Goal: Information Seeking & Learning: Compare options

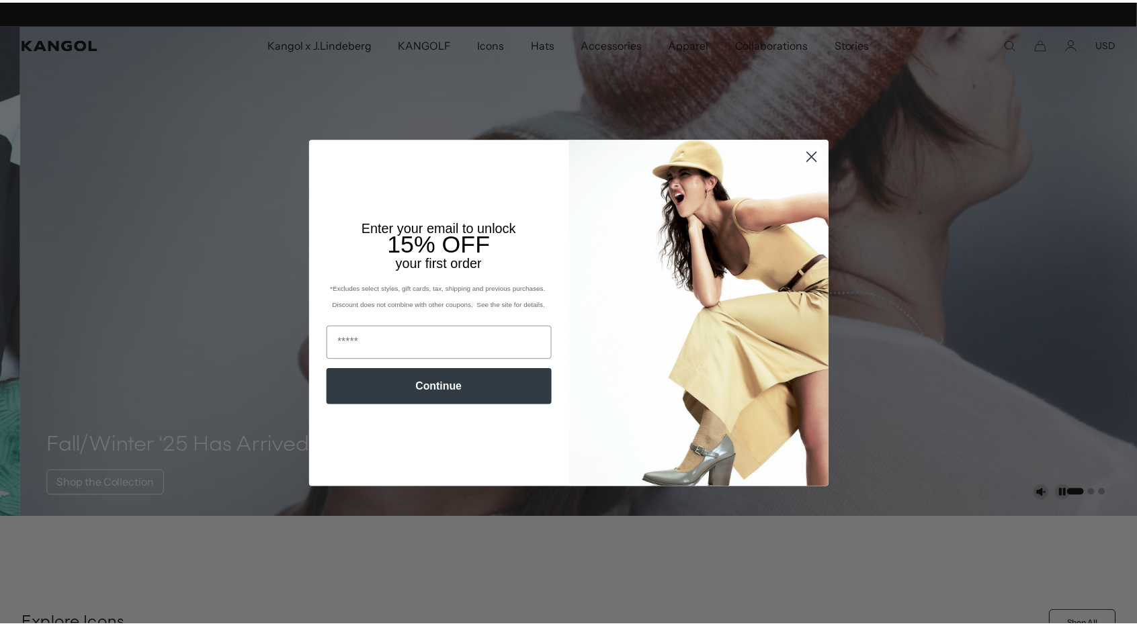
scroll to position [0, 277]
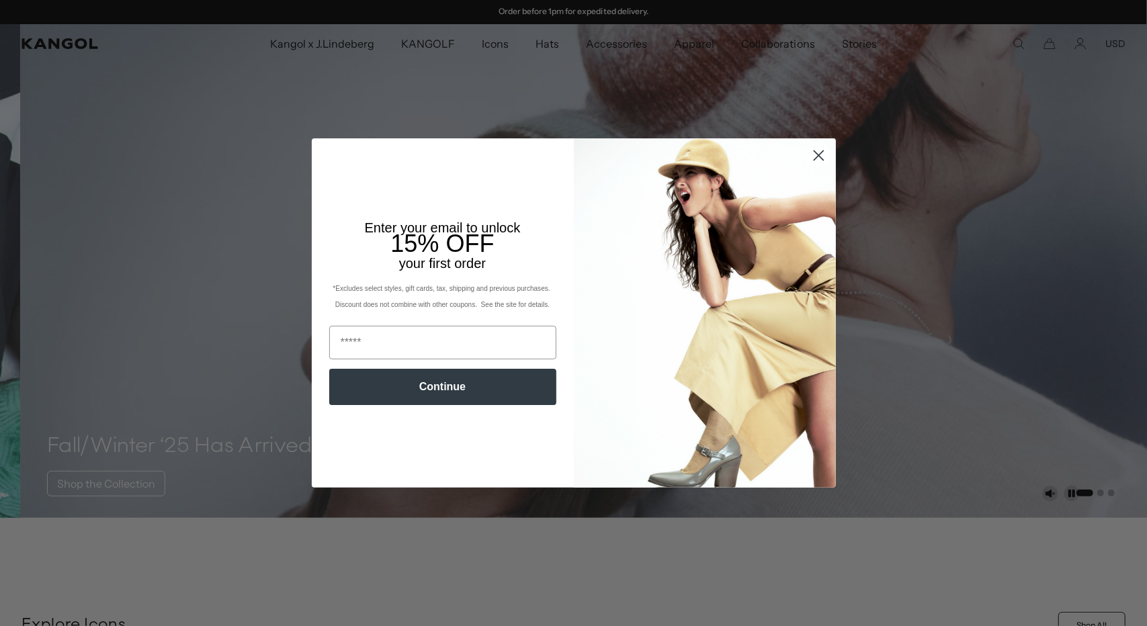
click at [815, 158] on icon "Close dialog" at bounding box center [817, 154] width 9 height 9
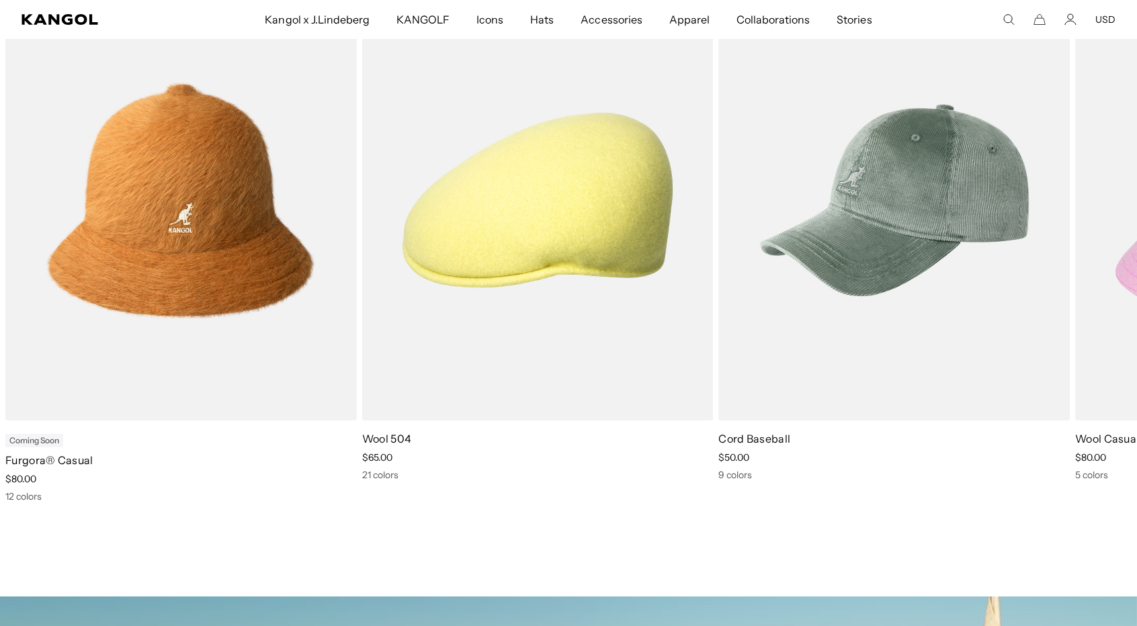
scroll to position [672, 0]
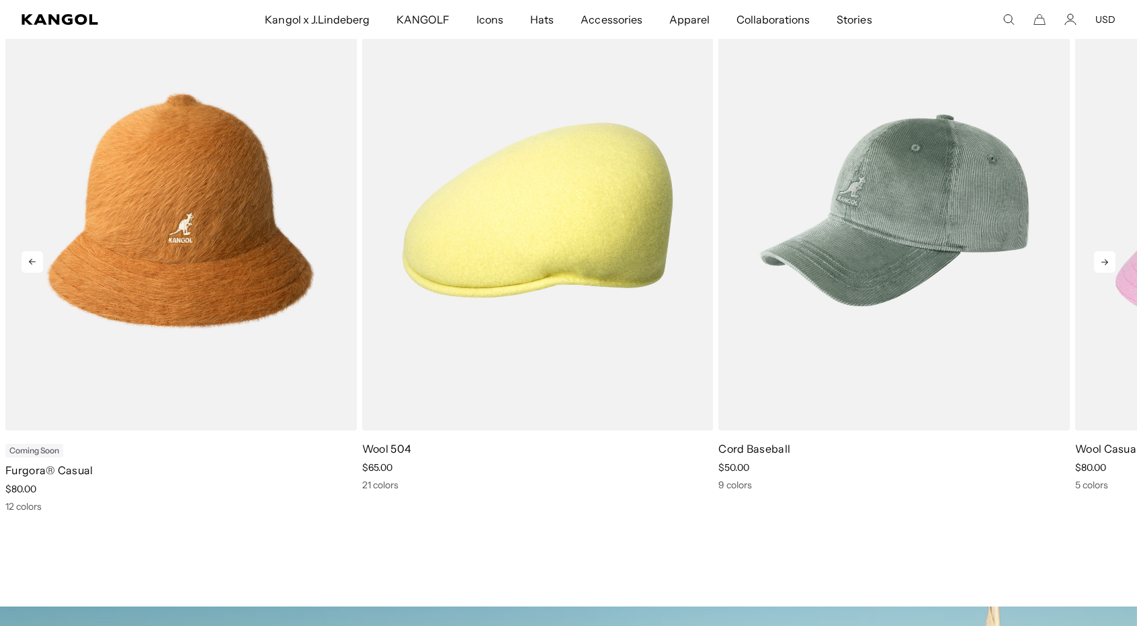
click at [1105, 256] on icon at bounding box center [1104, 261] width 21 height 21
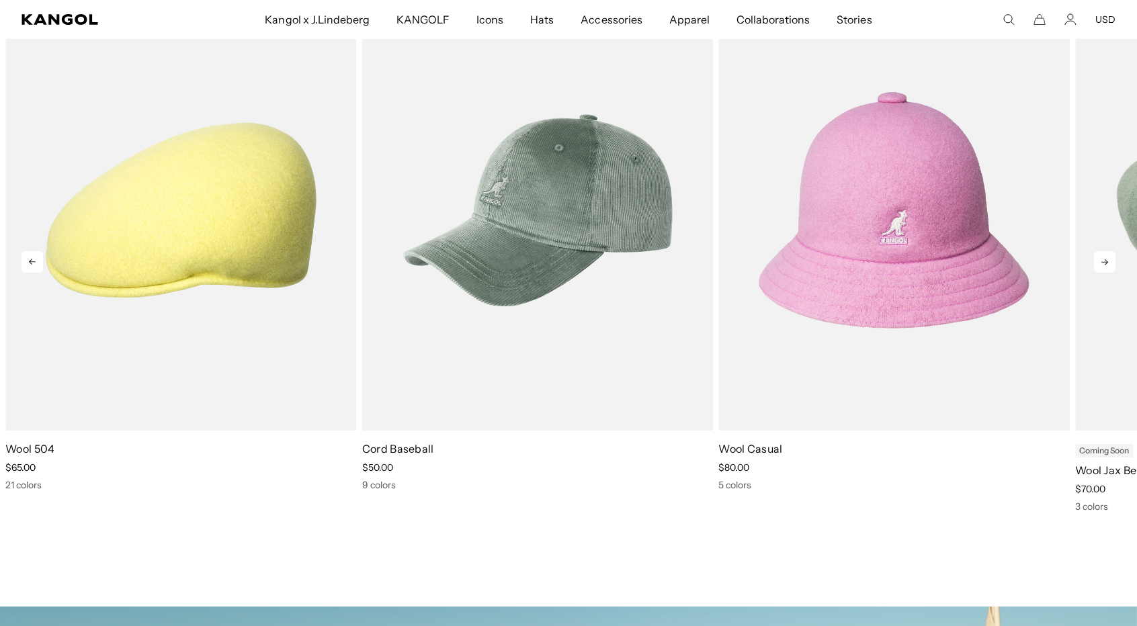
click at [1105, 256] on icon at bounding box center [1104, 261] width 21 height 21
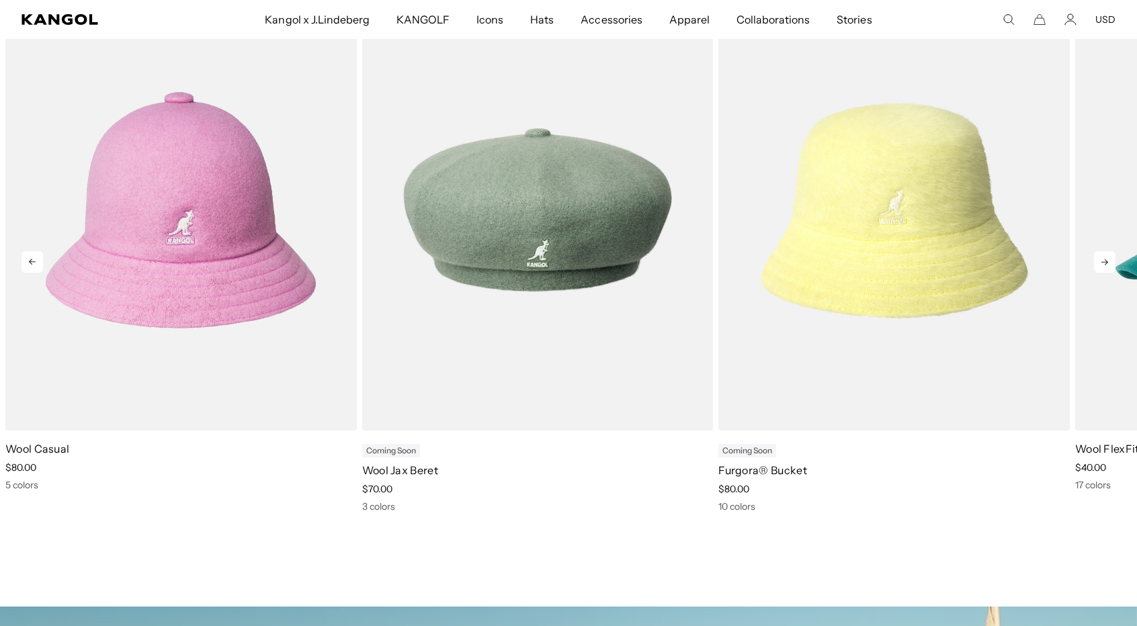
scroll to position [0, 0]
click at [1105, 256] on icon at bounding box center [1104, 261] width 21 height 21
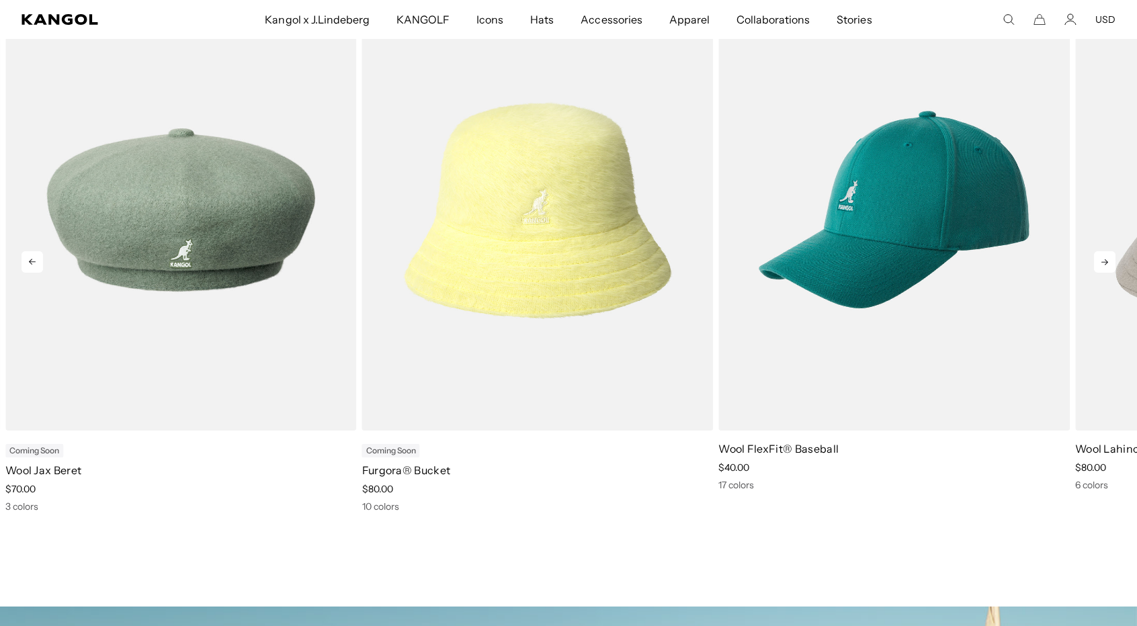
click at [1105, 256] on icon at bounding box center [1104, 261] width 21 height 21
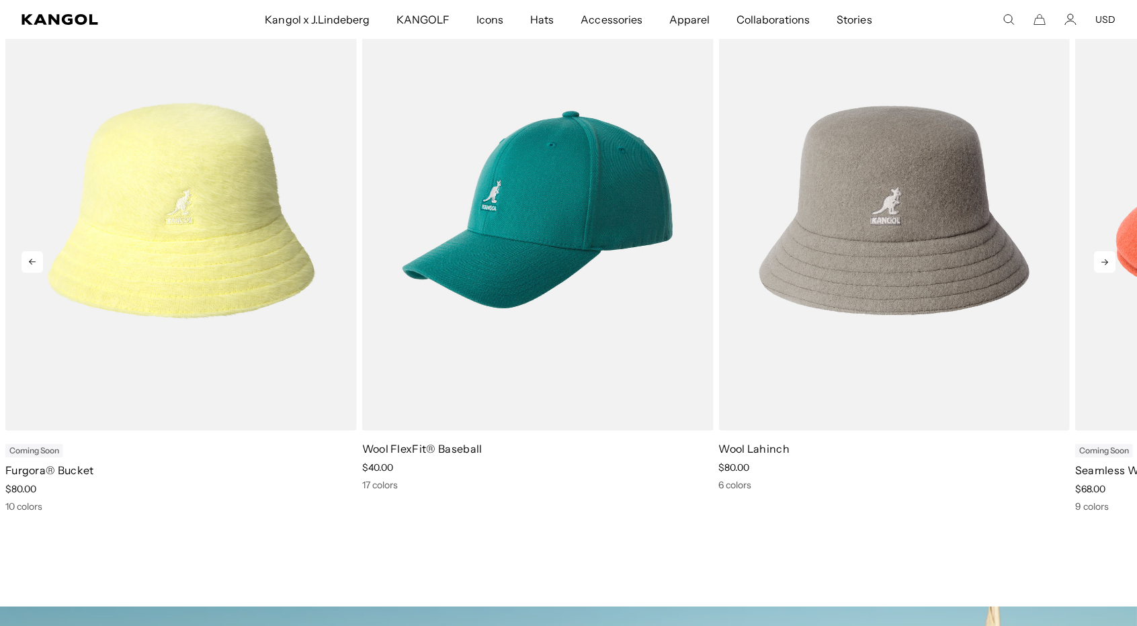
scroll to position [0, 277]
click at [1105, 256] on icon at bounding box center [1104, 261] width 21 height 21
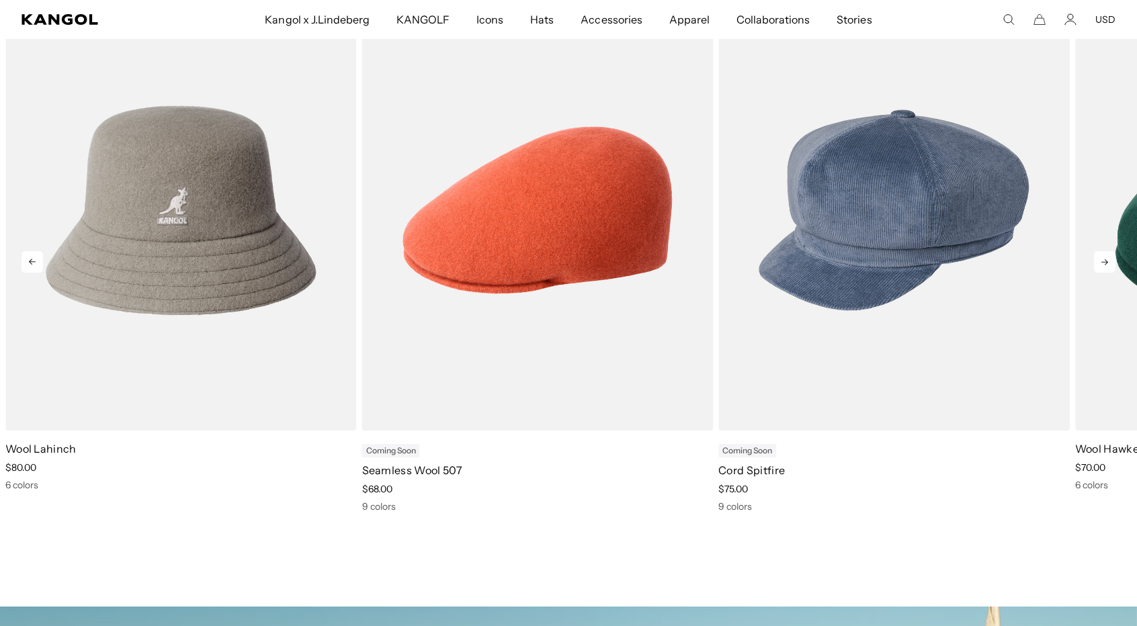
scroll to position [0, 0]
click at [1105, 256] on icon at bounding box center [1104, 261] width 21 height 21
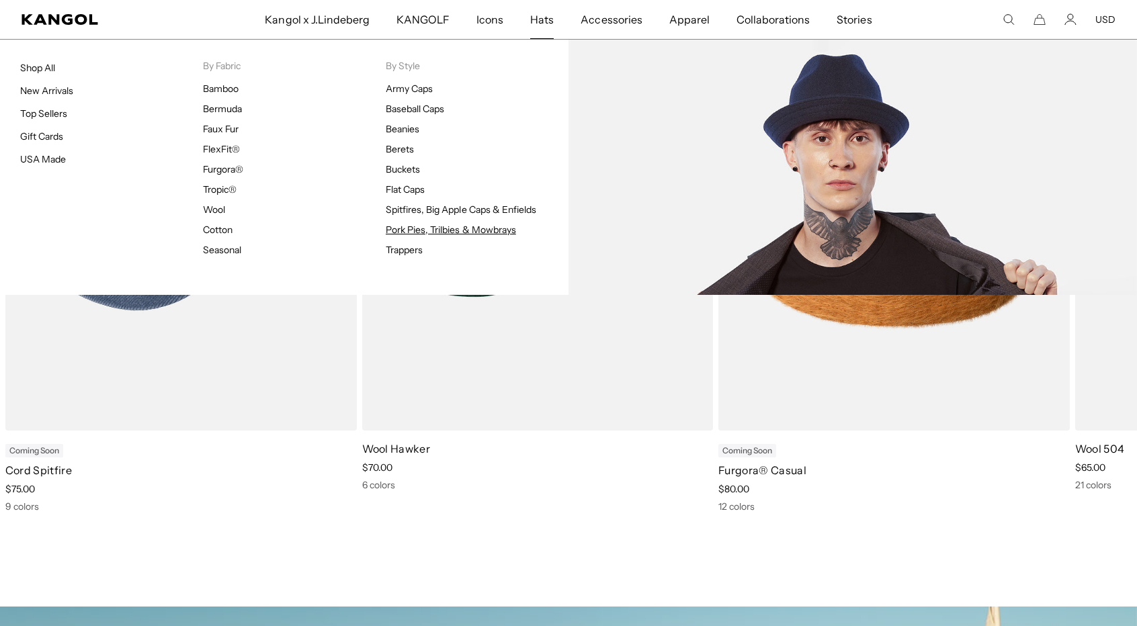
scroll to position [0, 277]
click at [415, 230] on link "Pork Pies, Trilbies & Mowbrays" at bounding box center [451, 230] width 130 height 12
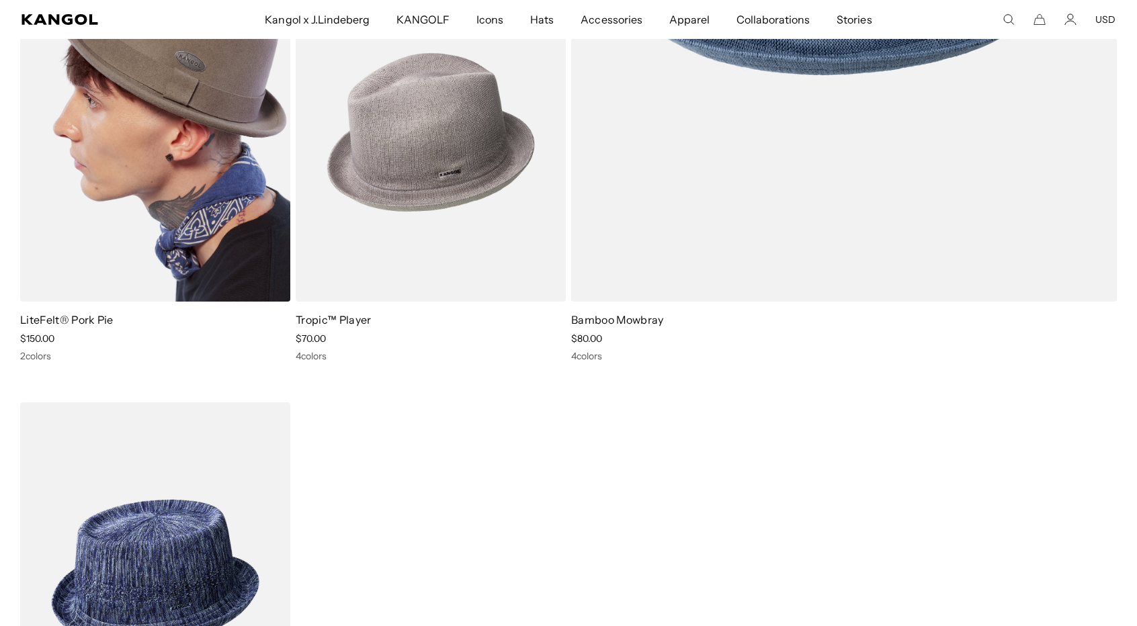
click at [195, 140] on img at bounding box center [155, 132] width 270 height 339
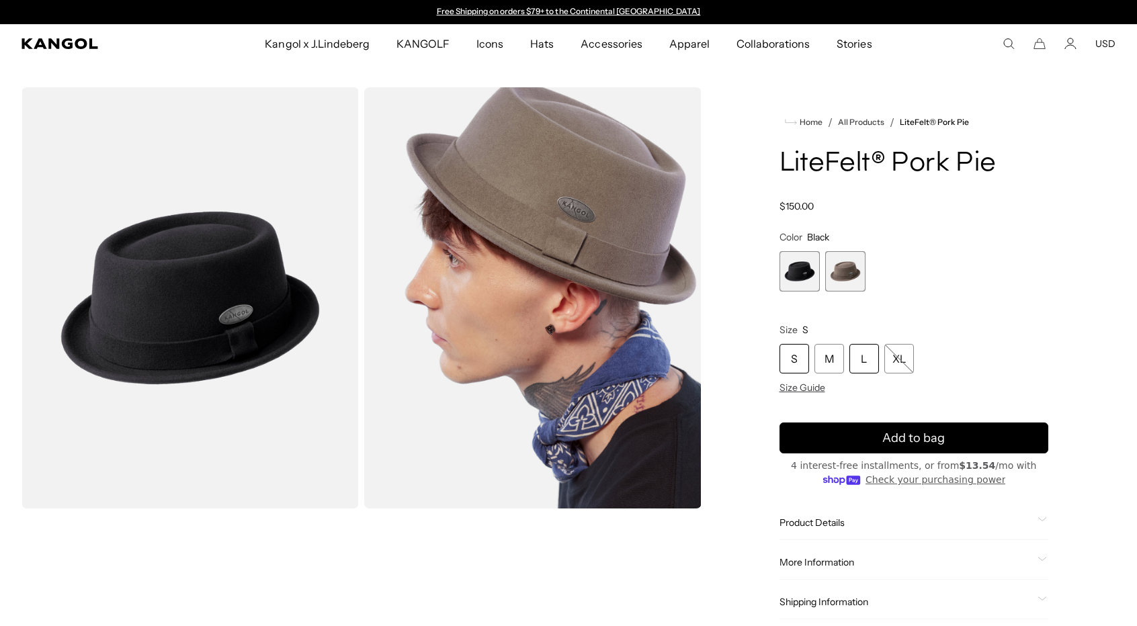
click at [869, 358] on div "L" at bounding box center [864, 359] width 30 height 30
click at [809, 273] on span "1 of 2" at bounding box center [799, 271] width 40 height 40
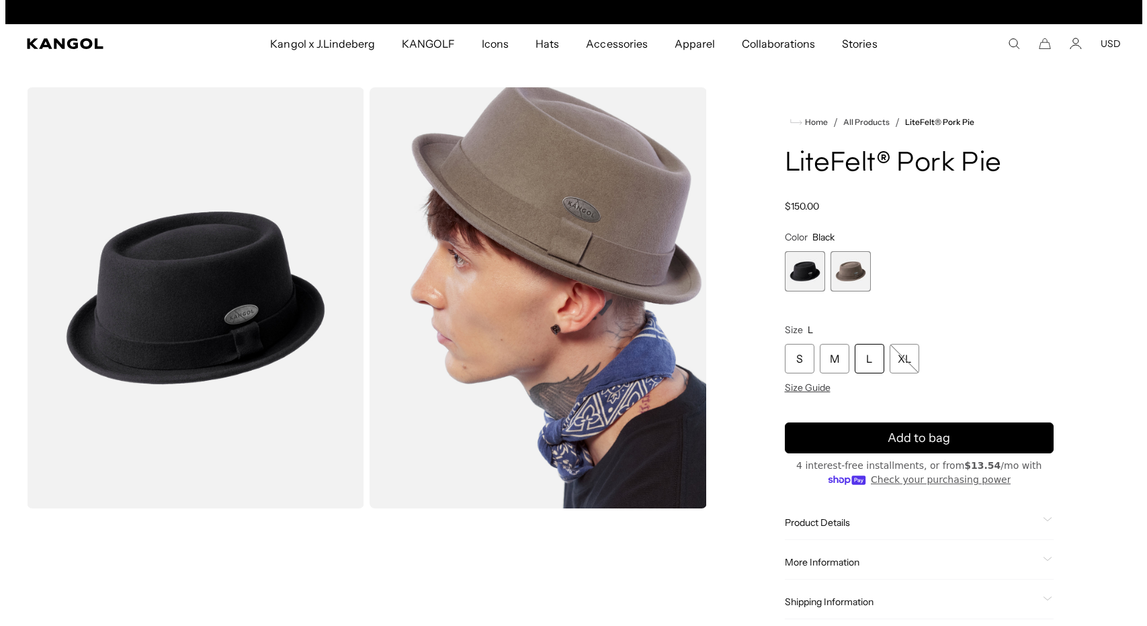
scroll to position [0, 0]
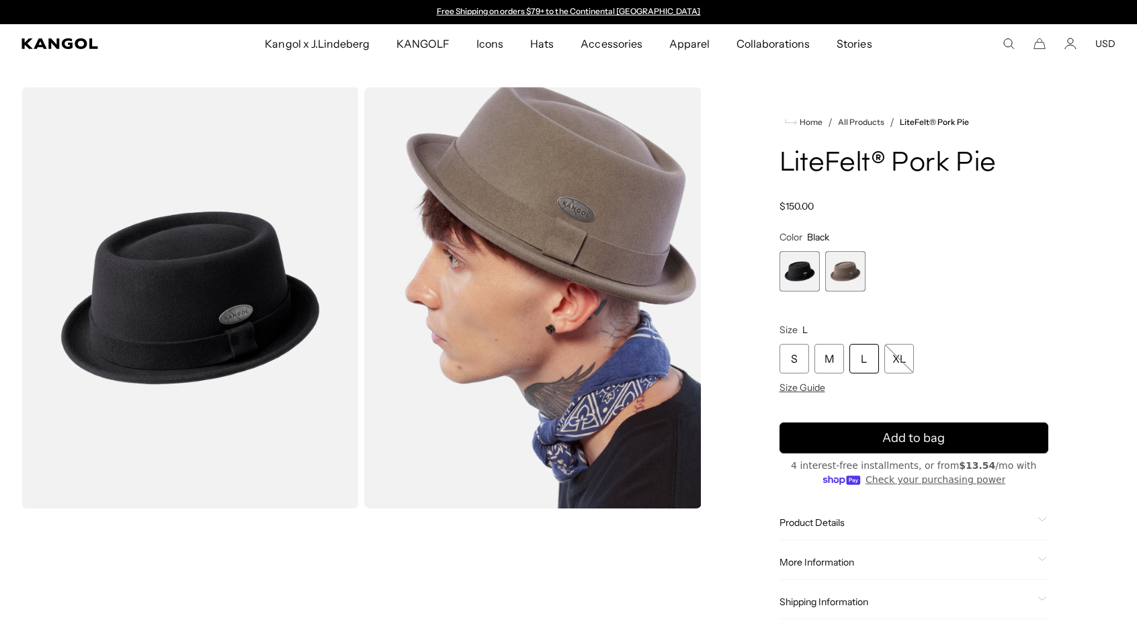
click at [207, 318] on img "Gallery Viewer" at bounding box center [189, 297] width 337 height 421
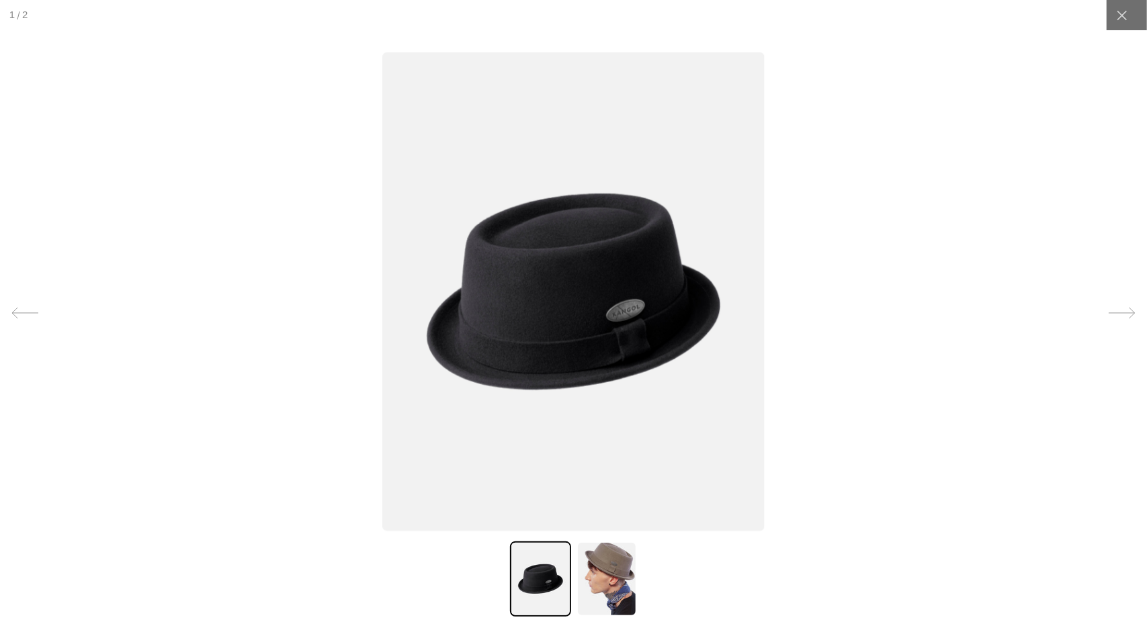
click at [603, 316] on img at bounding box center [573, 291] width 382 height 479
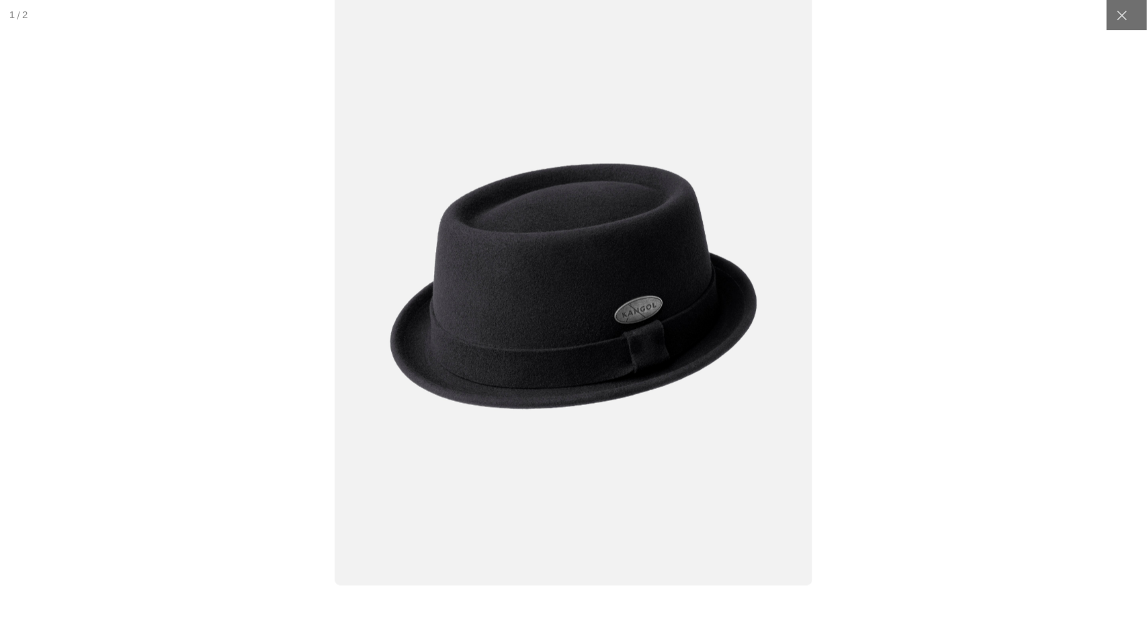
scroll to position [0, 277]
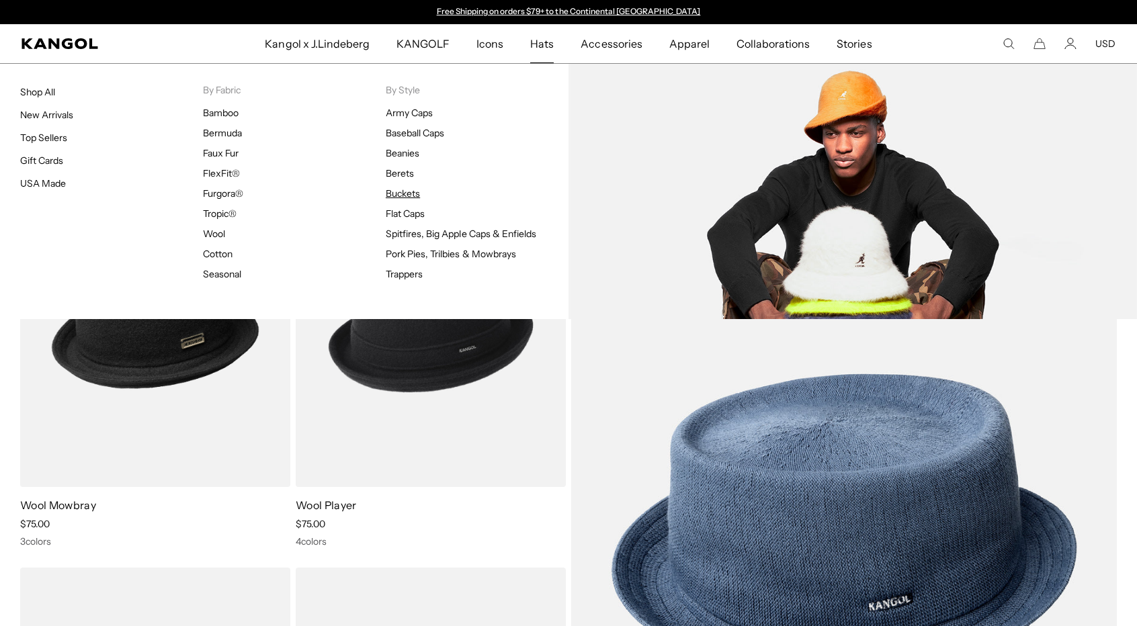
click at [404, 189] on link "Buckets" at bounding box center [403, 193] width 34 height 12
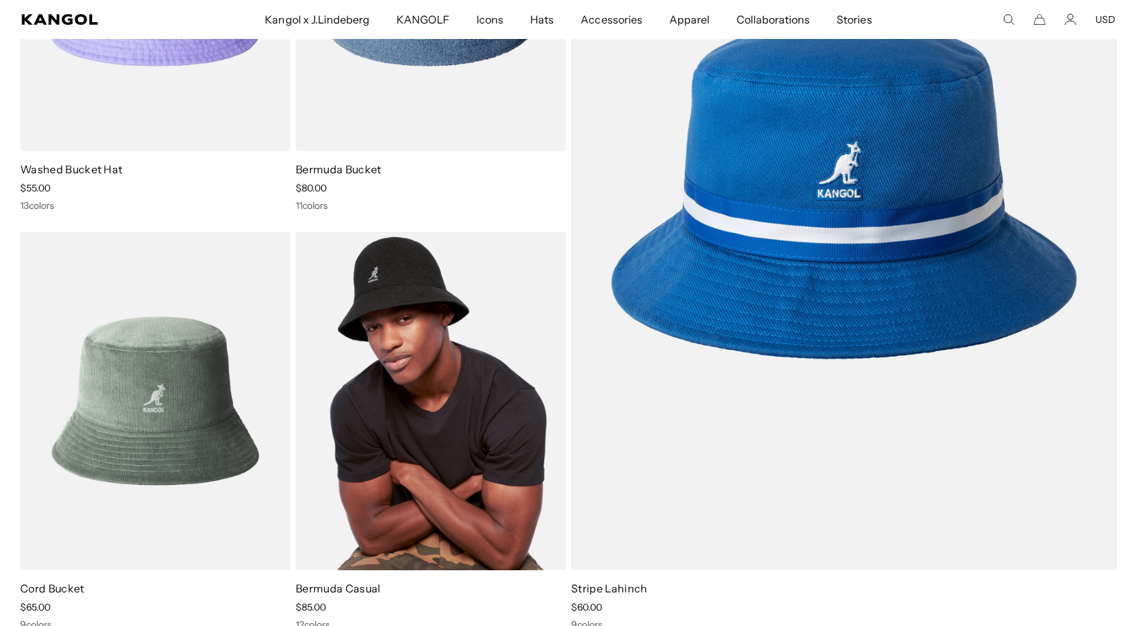
click at [457, 330] on img at bounding box center [431, 401] width 270 height 339
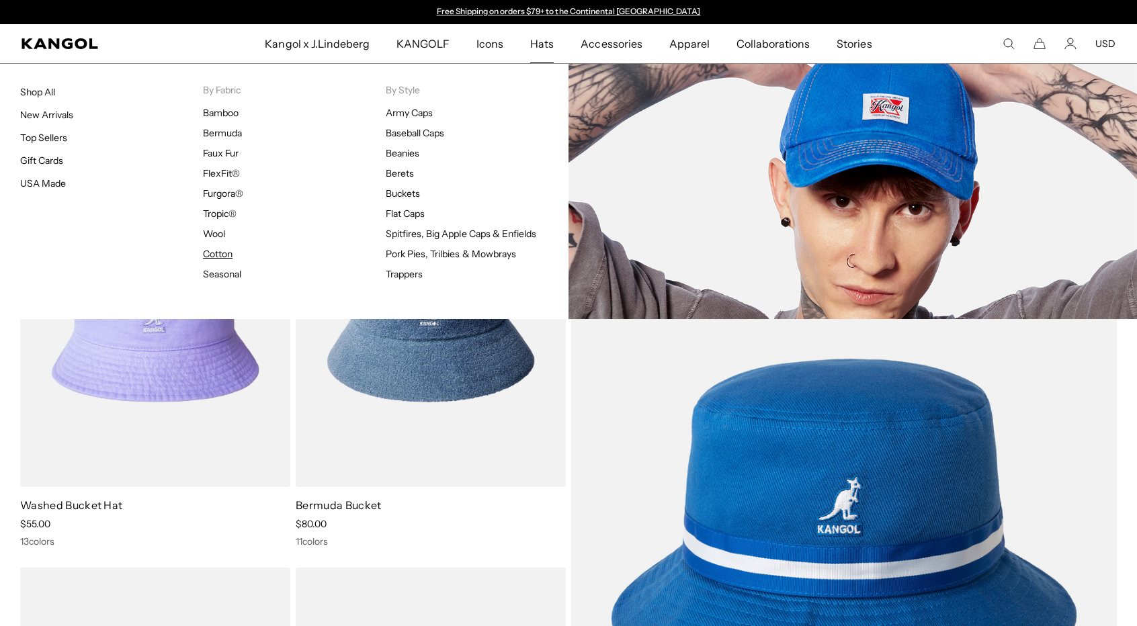
click at [220, 253] on link "Cotton" at bounding box center [218, 254] width 30 height 12
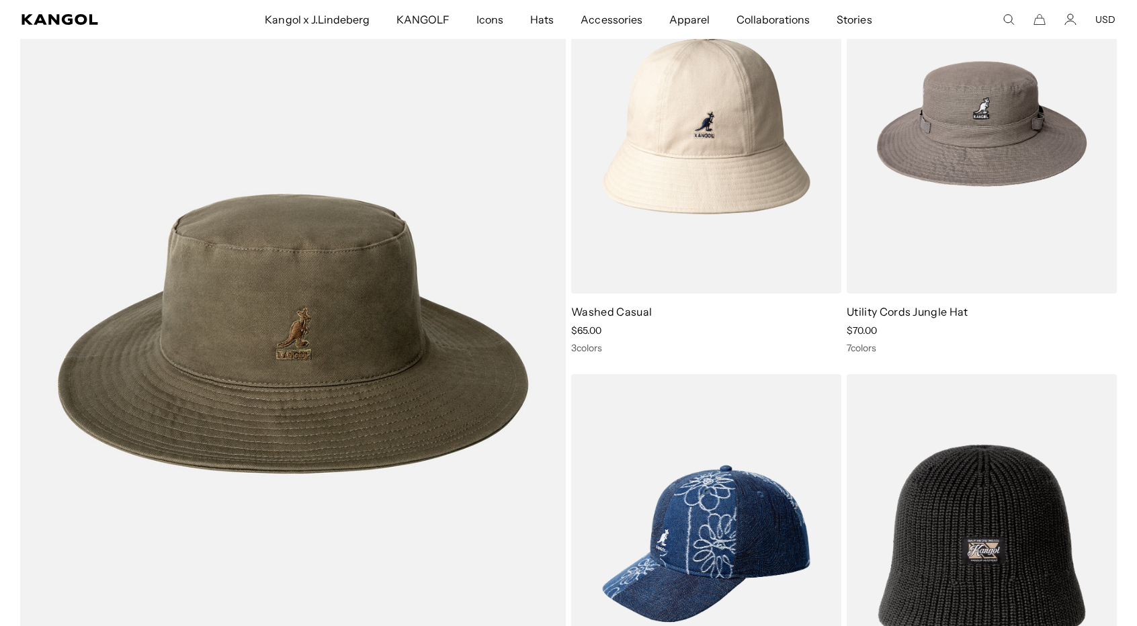
scroll to position [2754, 0]
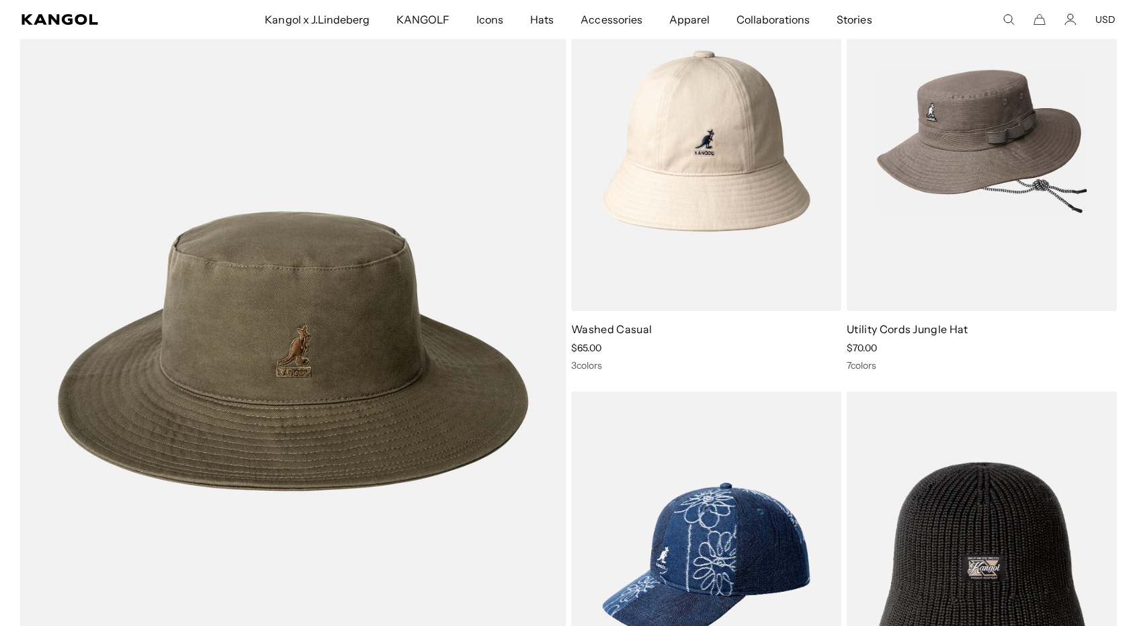
click at [951, 146] on img at bounding box center [981, 141] width 270 height 339
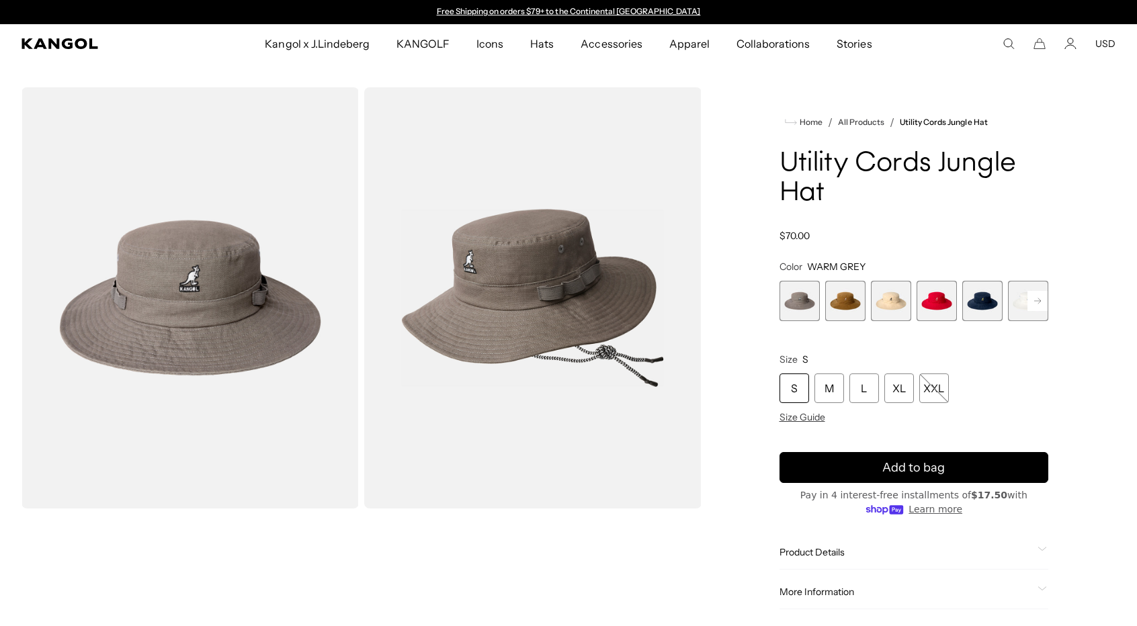
click at [977, 295] on span "5 of 7" at bounding box center [982, 301] width 40 height 40
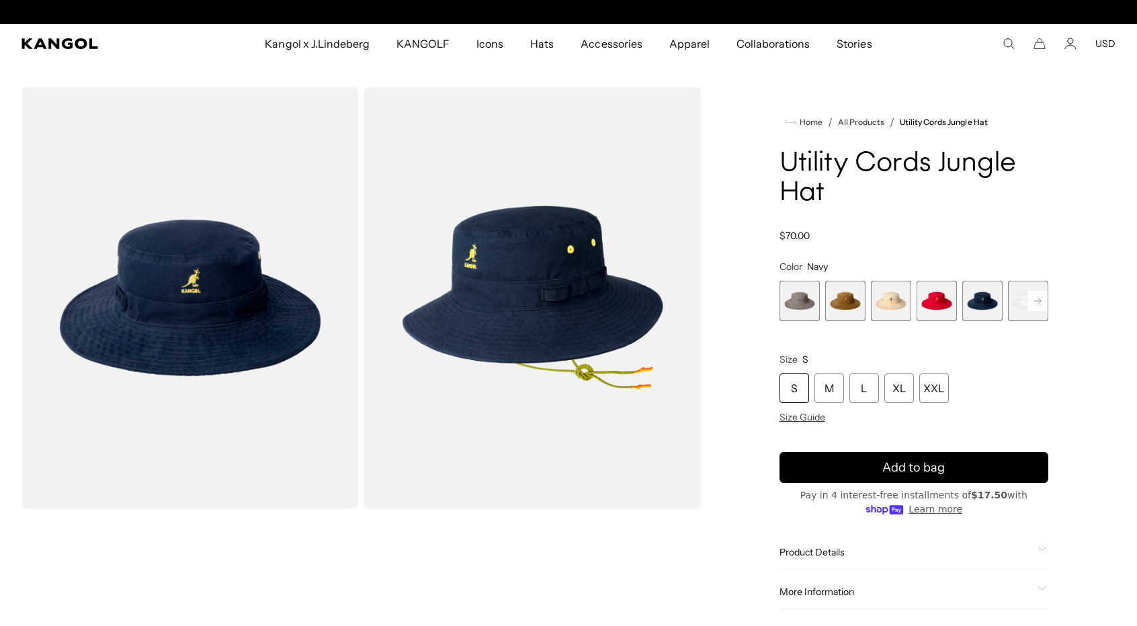
scroll to position [0, 277]
click at [1038, 299] on icon at bounding box center [1037, 300] width 7 height 5
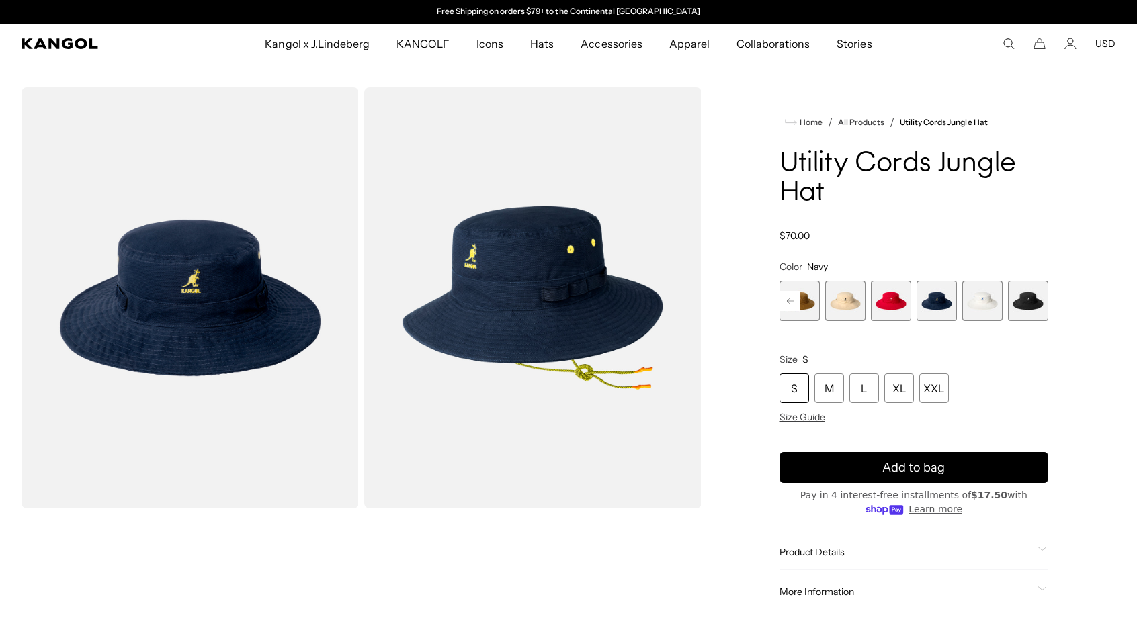
click at [1033, 300] on span "7 of 7" at bounding box center [1028, 301] width 40 height 40
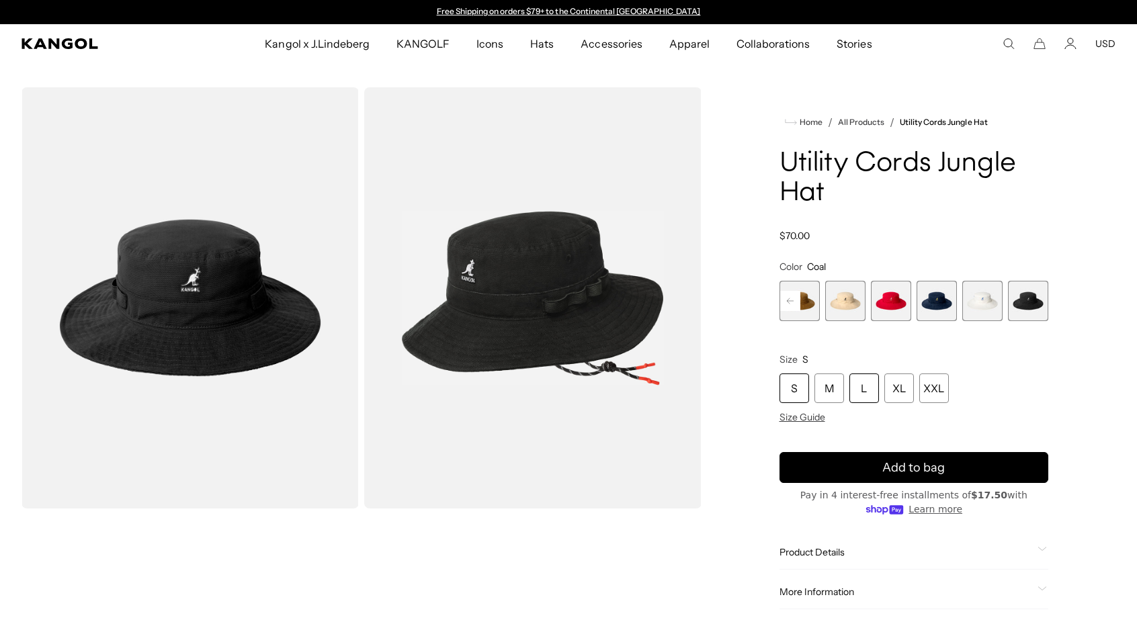
click at [861, 392] on div "L" at bounding box center [864, 388] width 30 height 30
click at [511, 308] on img "Gallery Viewer" at bounding box center [532, 297] width 337 height 421
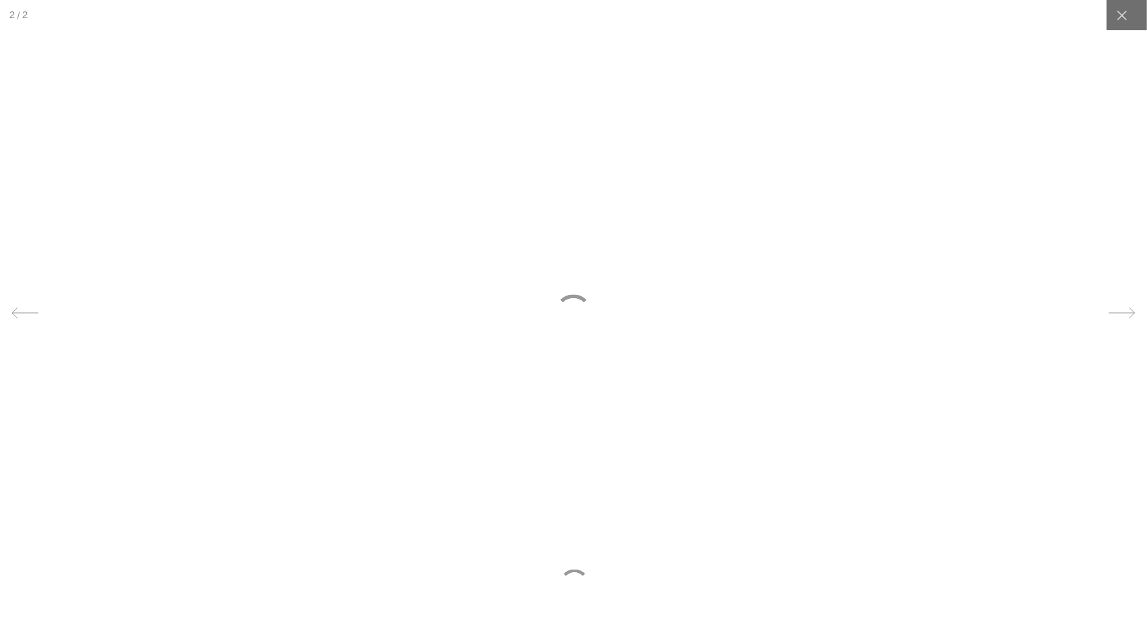
scroll to position [0, 277]
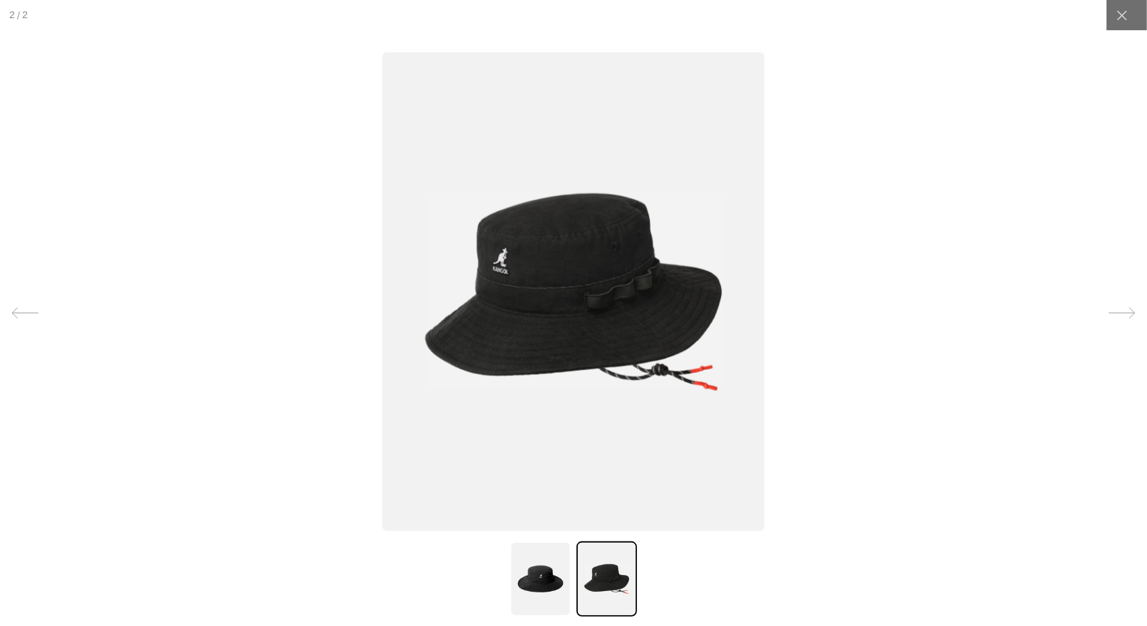
click at [511, 308] on img at bounding box center [573, 291] width 382 height 479
